Goal: Information Seeking & Learning: Learn about a topic

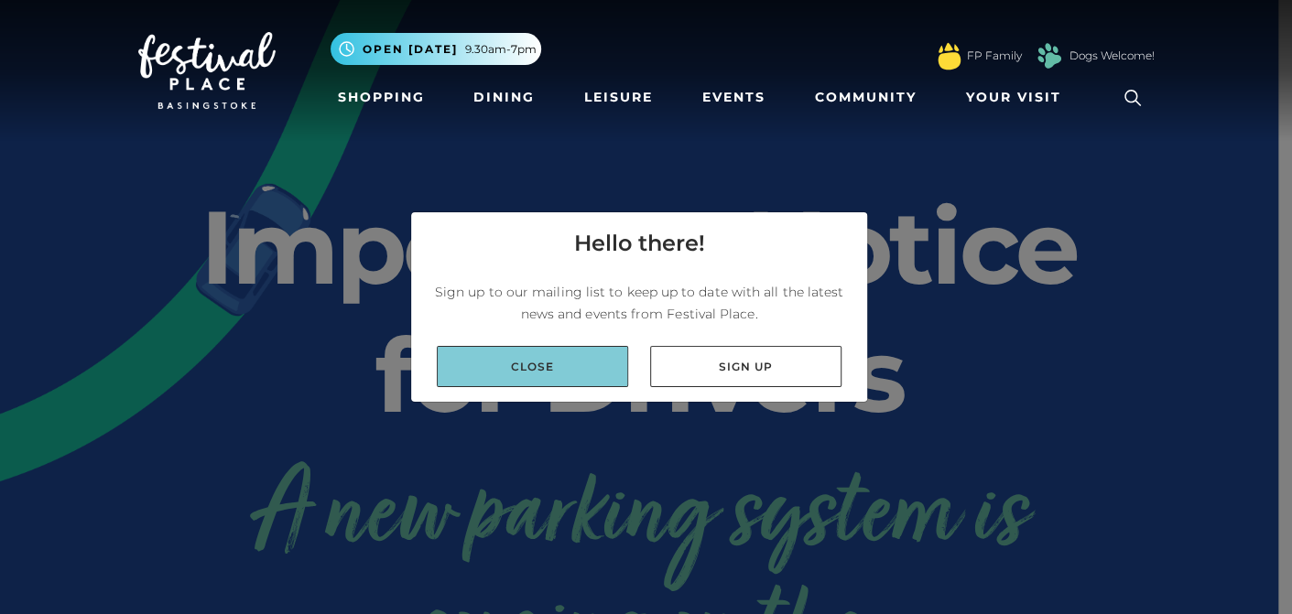
click at [529, 375] on link "Close" at bounding box center [532, 366] width 191 height 41
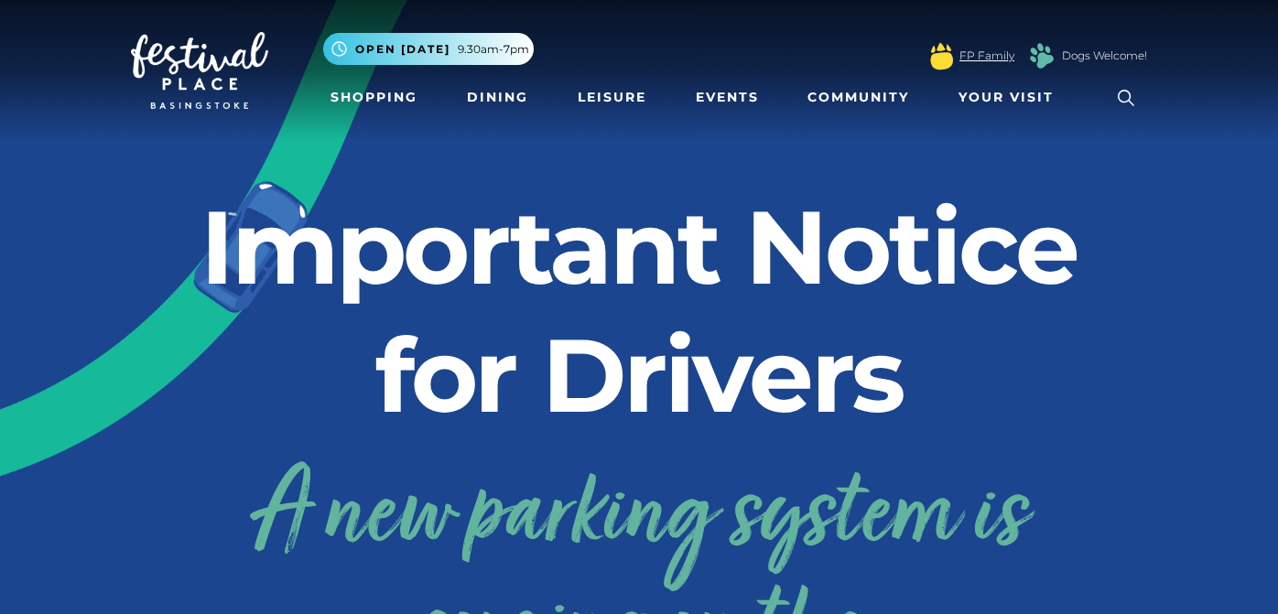
click at [972, 51] on link "FP Family" at bounding box center [986, 56] width 55 height 16
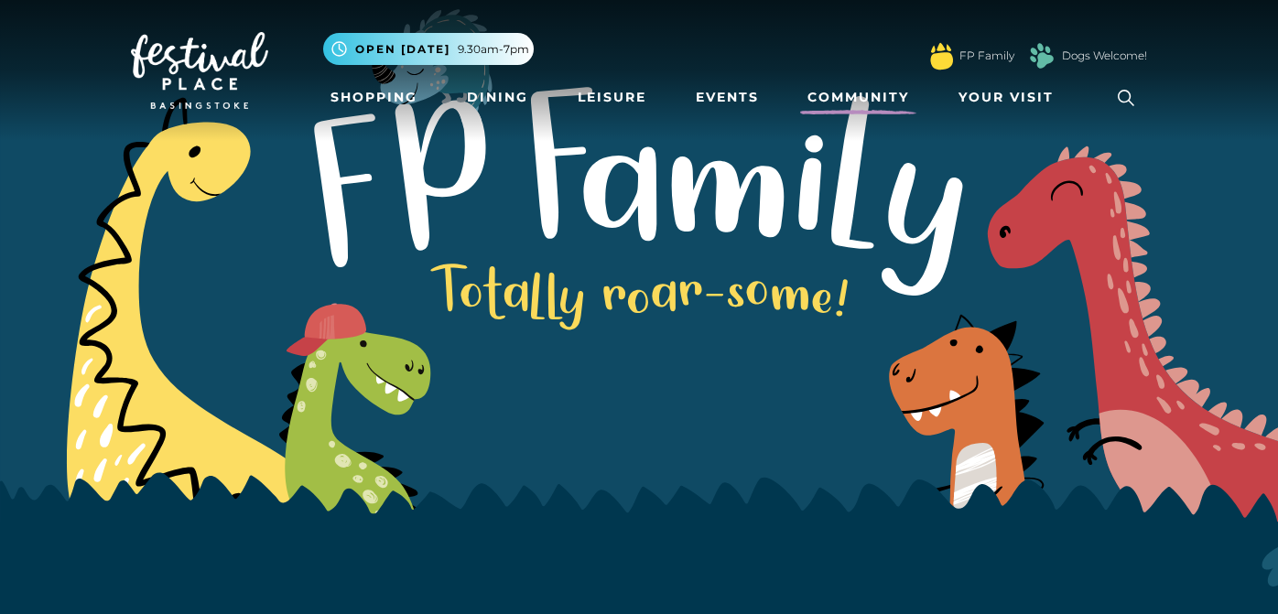
click at [826, 103] on link "Community" at bounding box center [858, 98] width 116 height 34
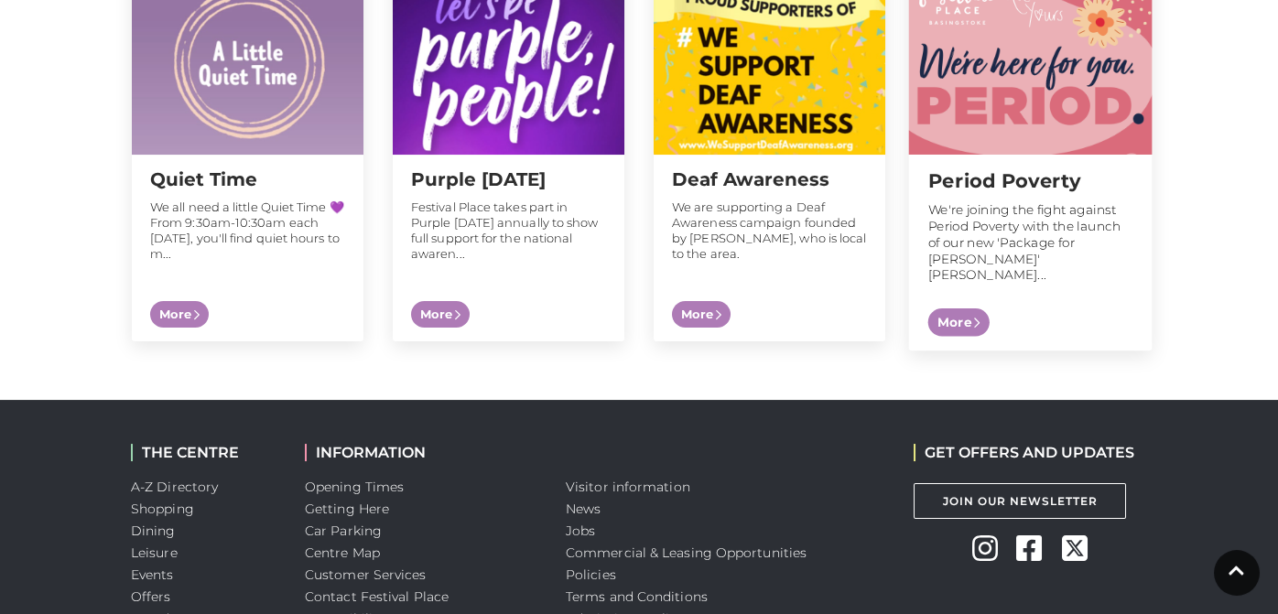
scroll to position [1922, 0]
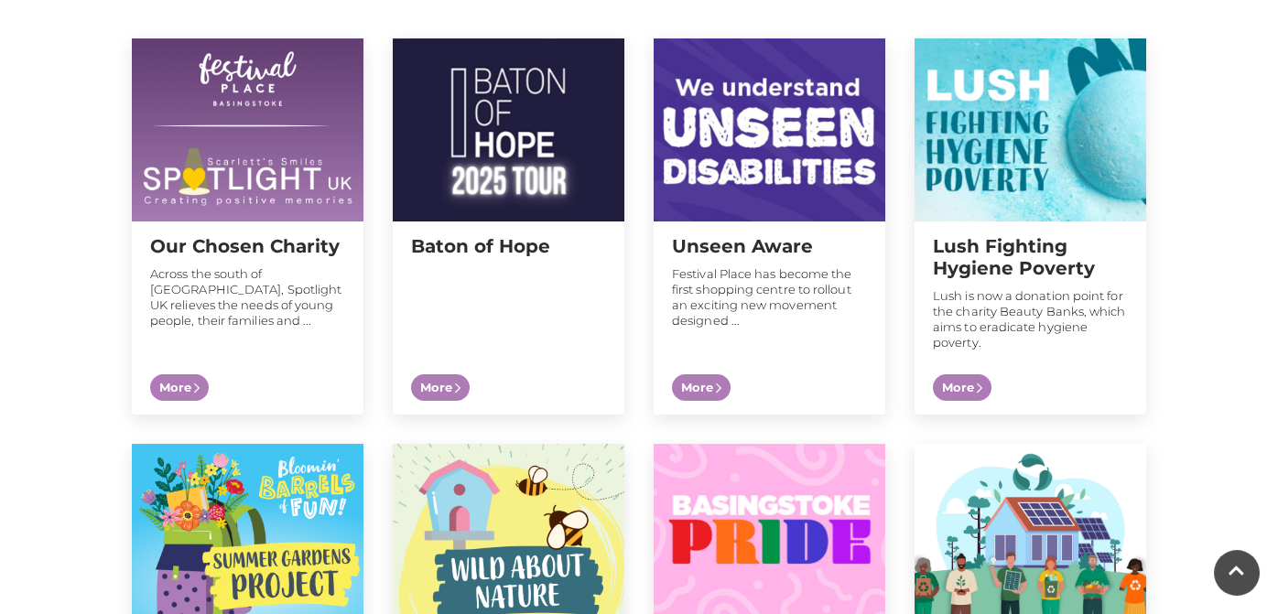
scroll to position [641, 0]
